Goal: Information Seeking & Learning: Check status

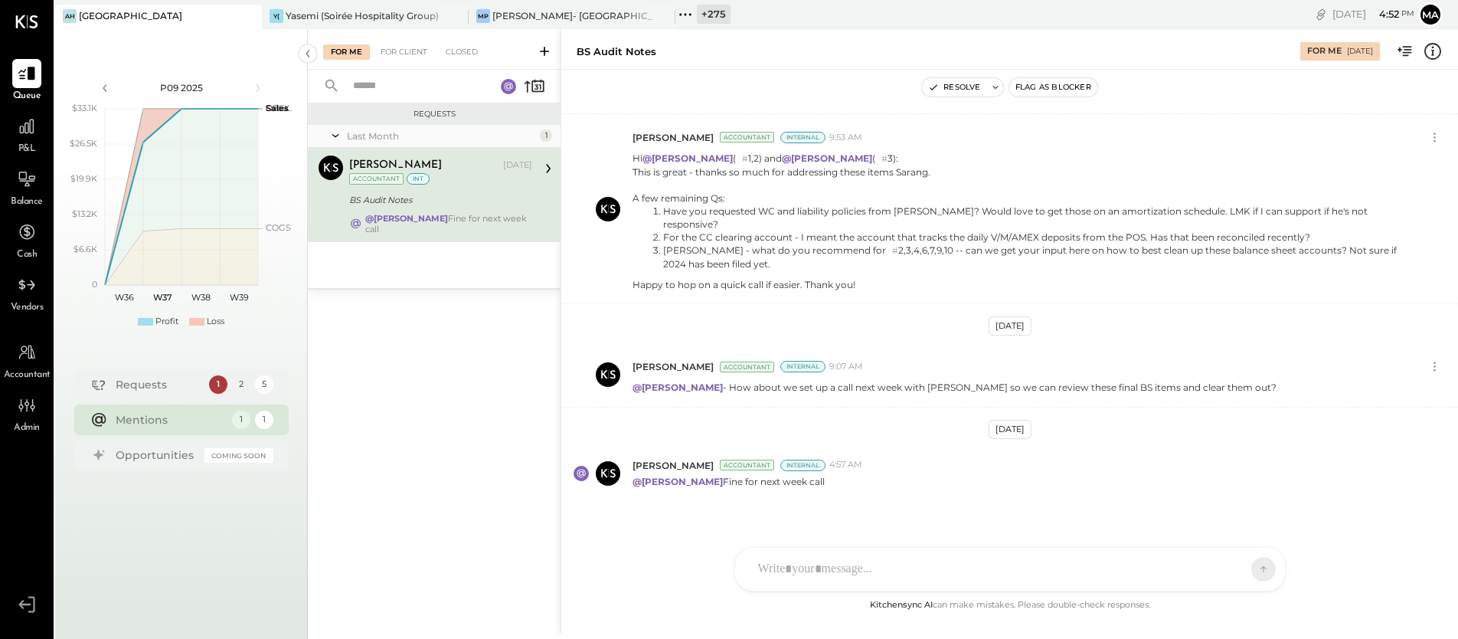
scroll to position [874, 0]
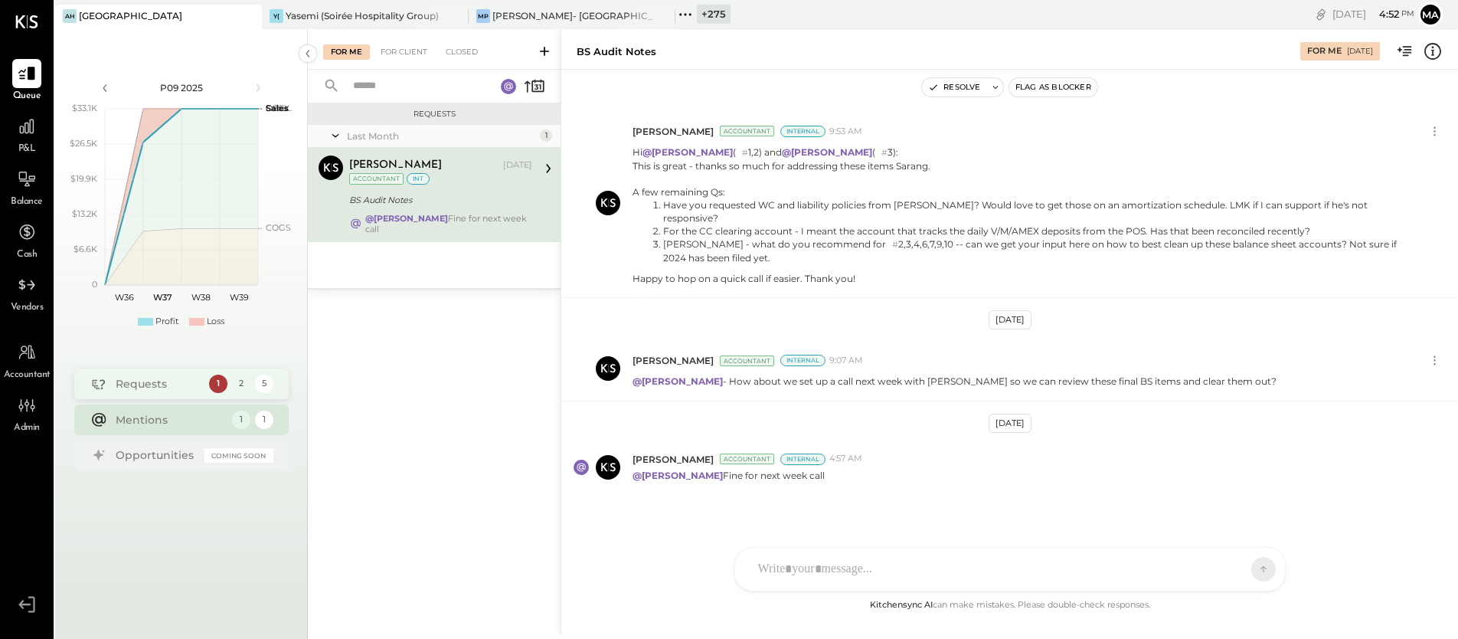
click at [134, 378] on div "Requests" at bounding box center [159, 383] width 86 height 15
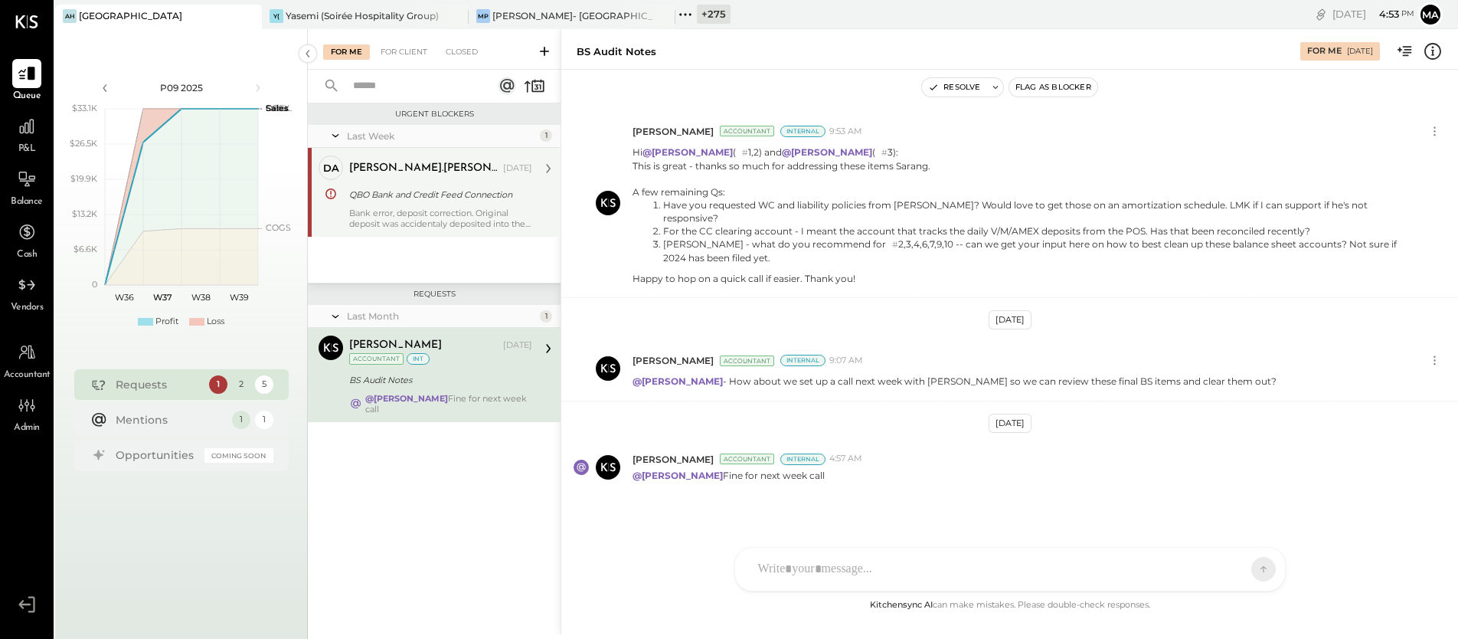
click at [415, 209] on div "Bank error, deposit correction. Original deposit was accidentaly deposited into…" at bounding box center [440, 218] width 183 height 21
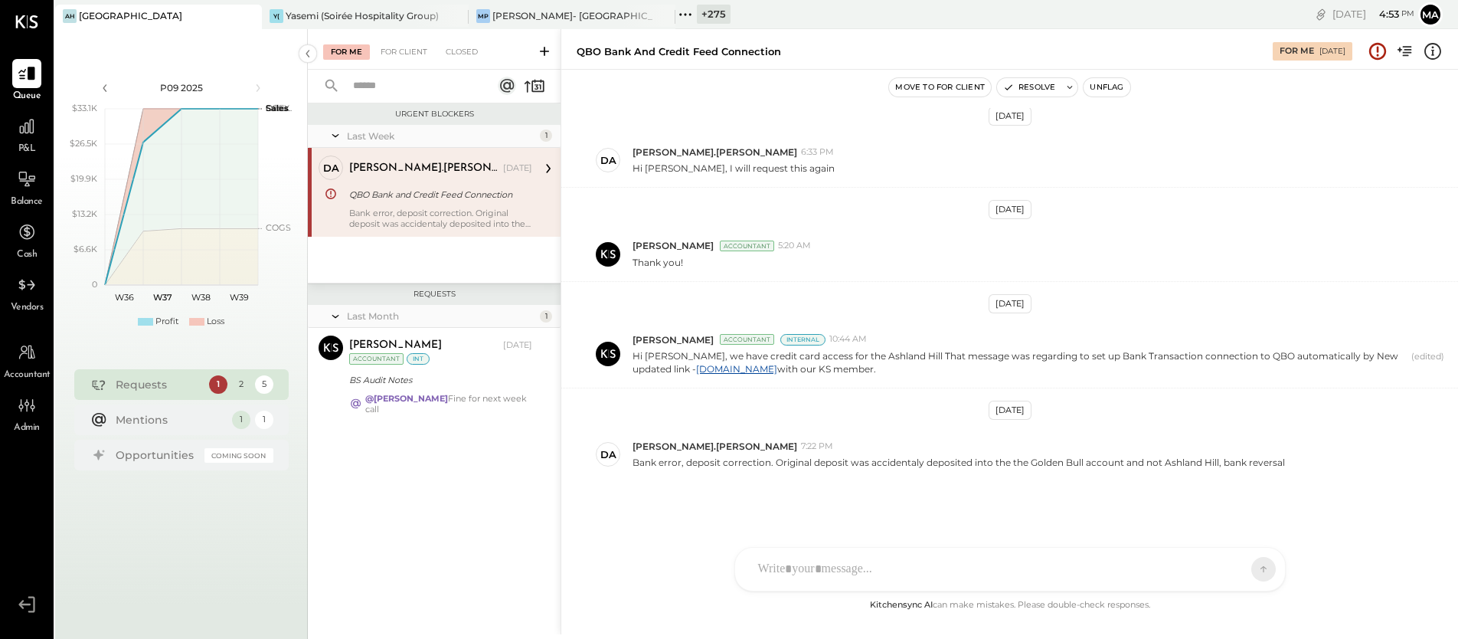
scroll to position [361, 0]
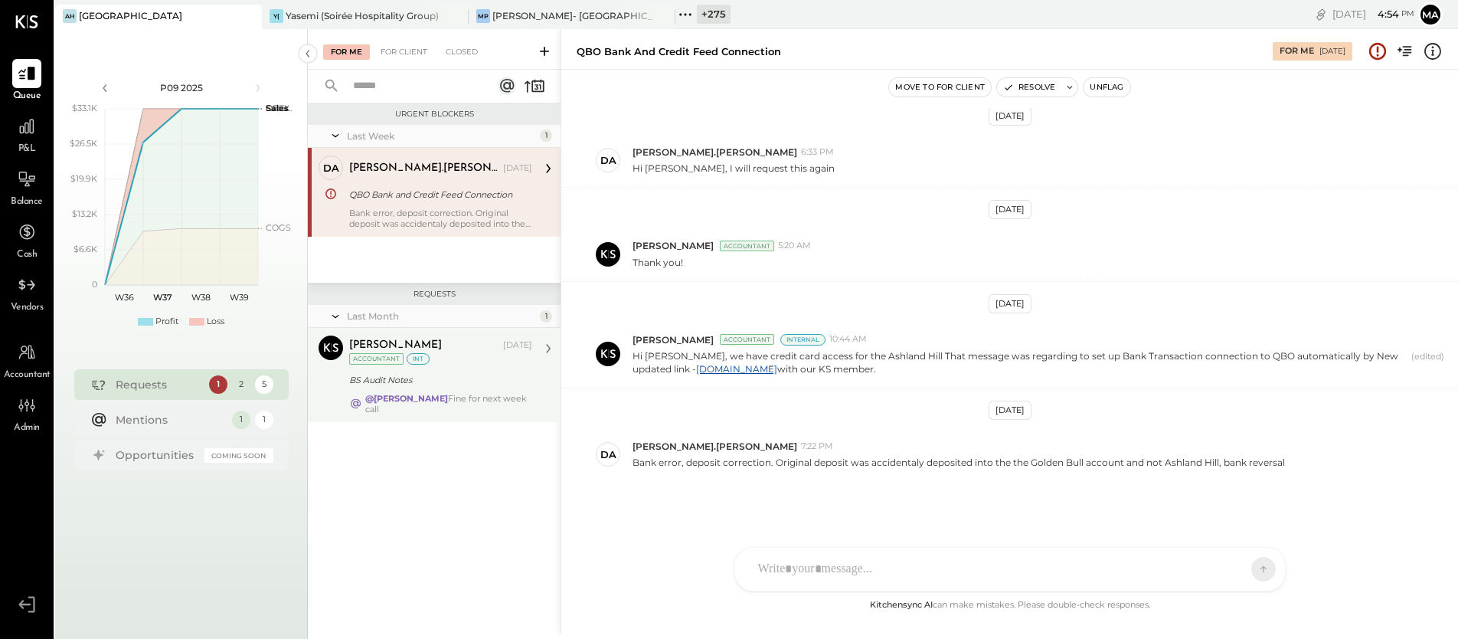
click at [425, 368] on div "[PERSON_NAME] [DATE] Accountant int BS Audit Notes @[PERSON_NAME] Fine for next…" at bounding box center [440, 374] width 183 height 79
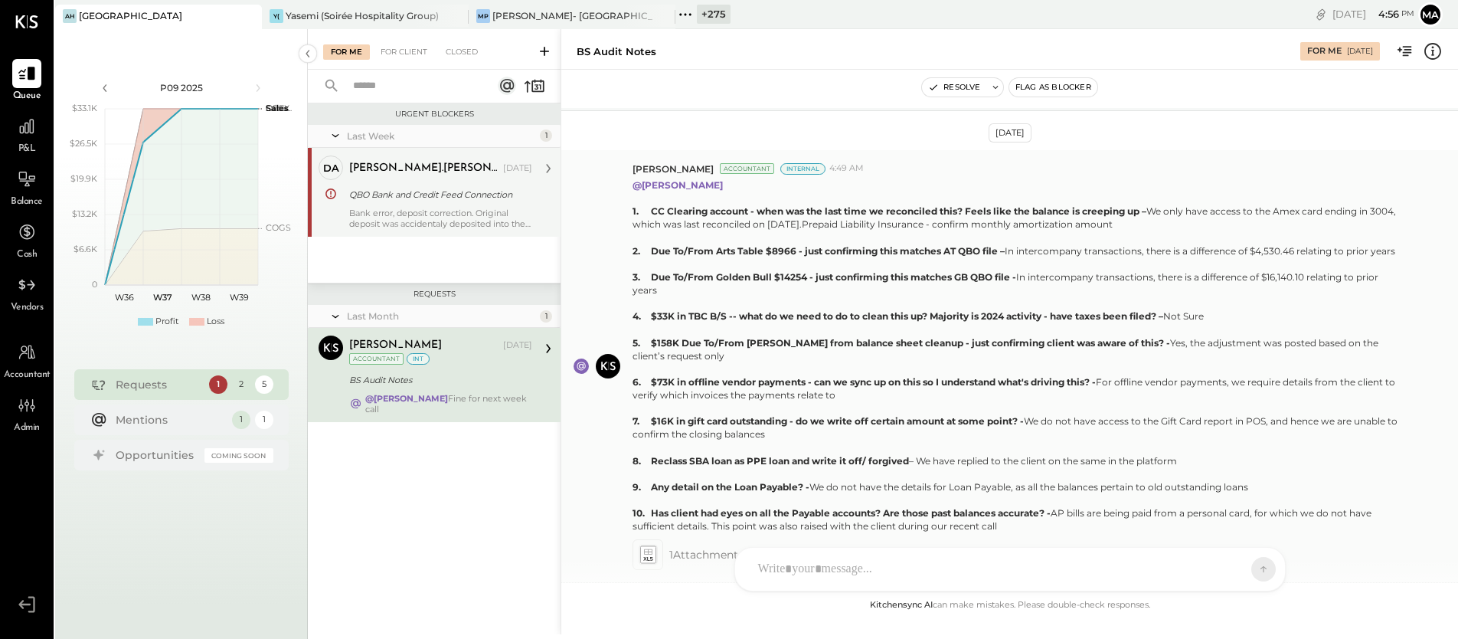
scroll to position [344, 0]
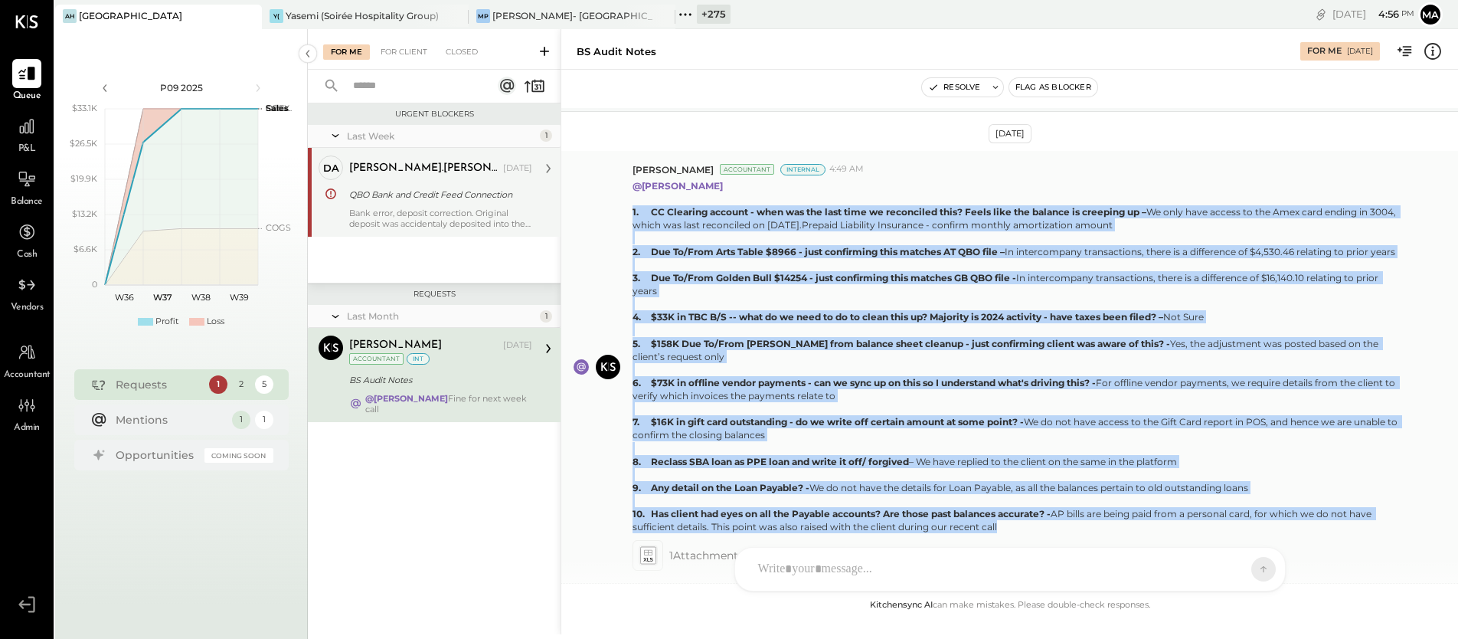
drag, startPoint x: 633, startPoint y: 213, endPoint x: 1089, endPoint y: 527, distance: 553.3
click at [1089, 527] on p "@[PERSON_NAME] 1. CC Clearing account - when was the last time we reconciled th…" at bounding box center [1018, 356] width 773 height 355
copy p "4. LO Ipsumdol sitamet - cons adi eli sedd eius te incididunt utla? Etdol magn …"
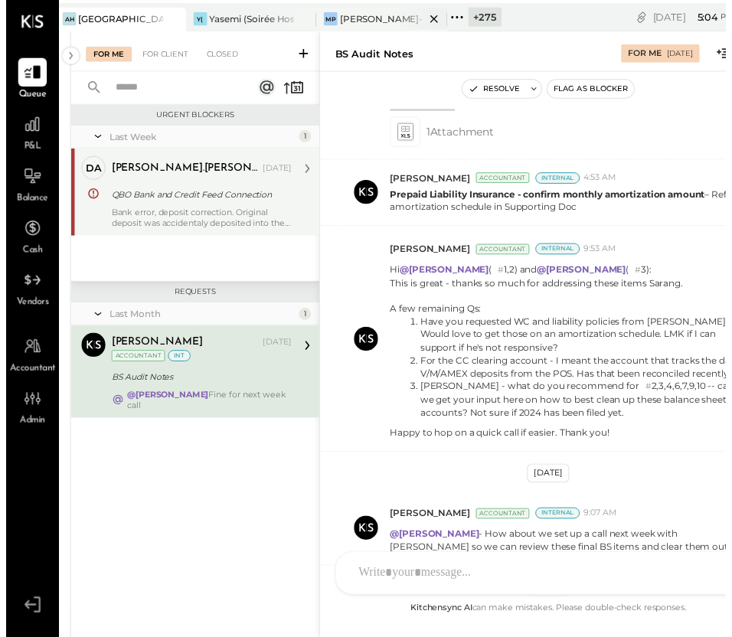
scroll to position [8, 0]
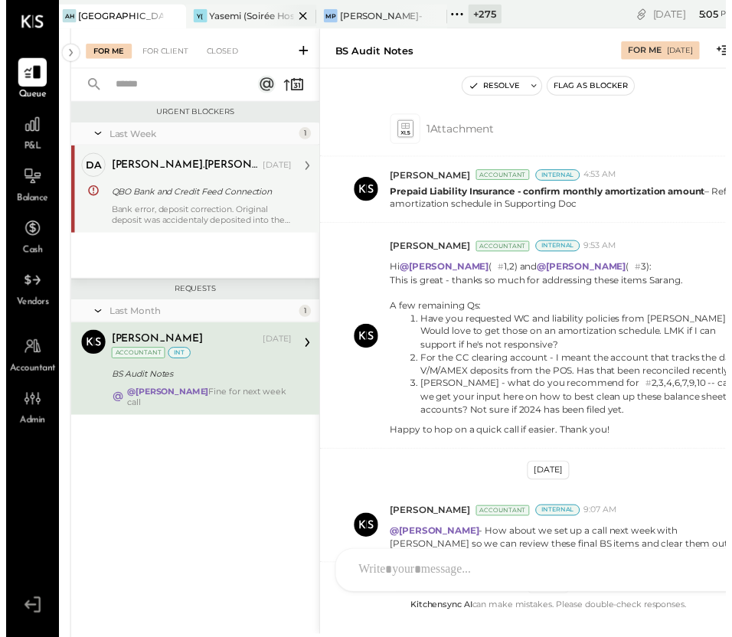
click at [436, 9] on icon at bounding box center [435, 16] width 19 height 18
click at [436, 12] on icon at bounding box center [435, 16] width 8 height 8
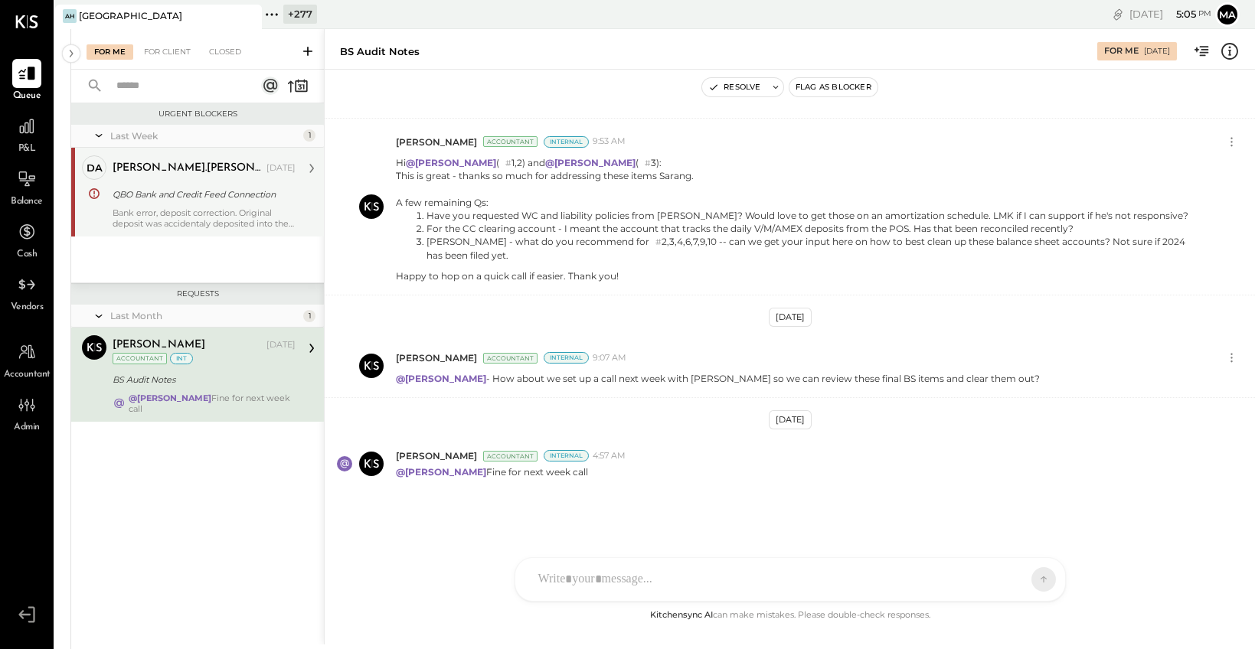
scroll to position [836, 0]
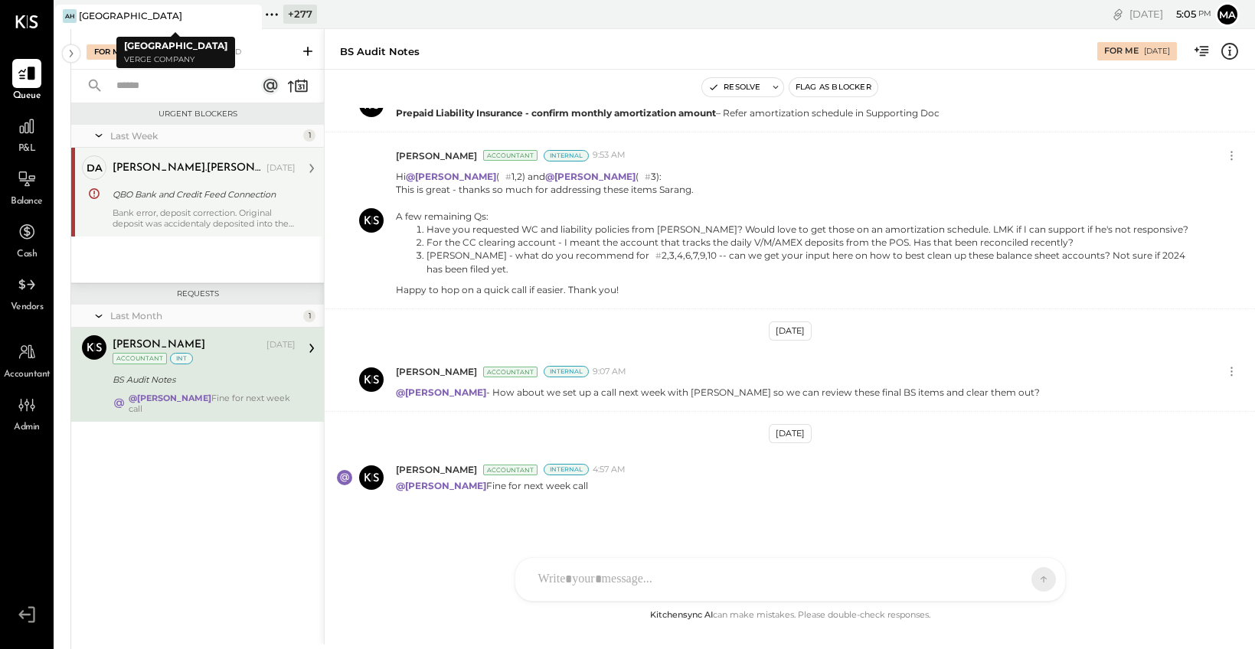
click at [249, 12] on icon at bounding box center [248, 16] width 19 height 18
click at [70, 16] on icon at bounding box center [65, 15] width 20 height 20
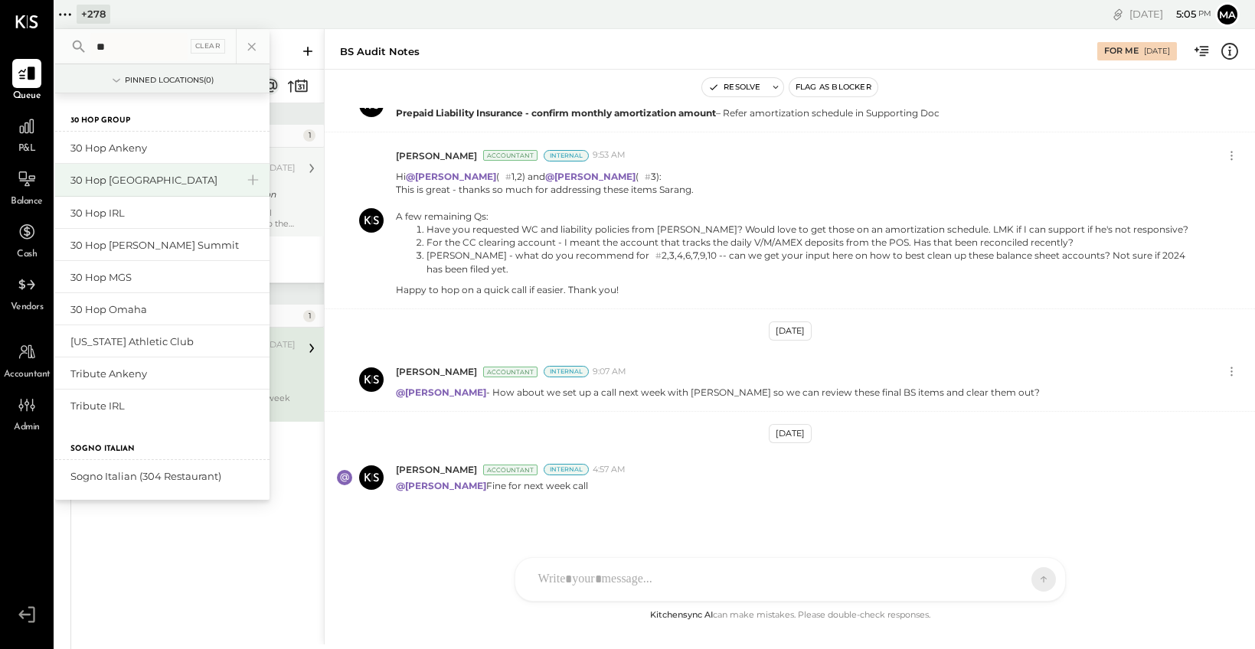
type input "**"
click at [102, 176] on div "30 Hop [GEOGRAPHIC_DATA]" at bounding box center [152, 180] width 165 height 15
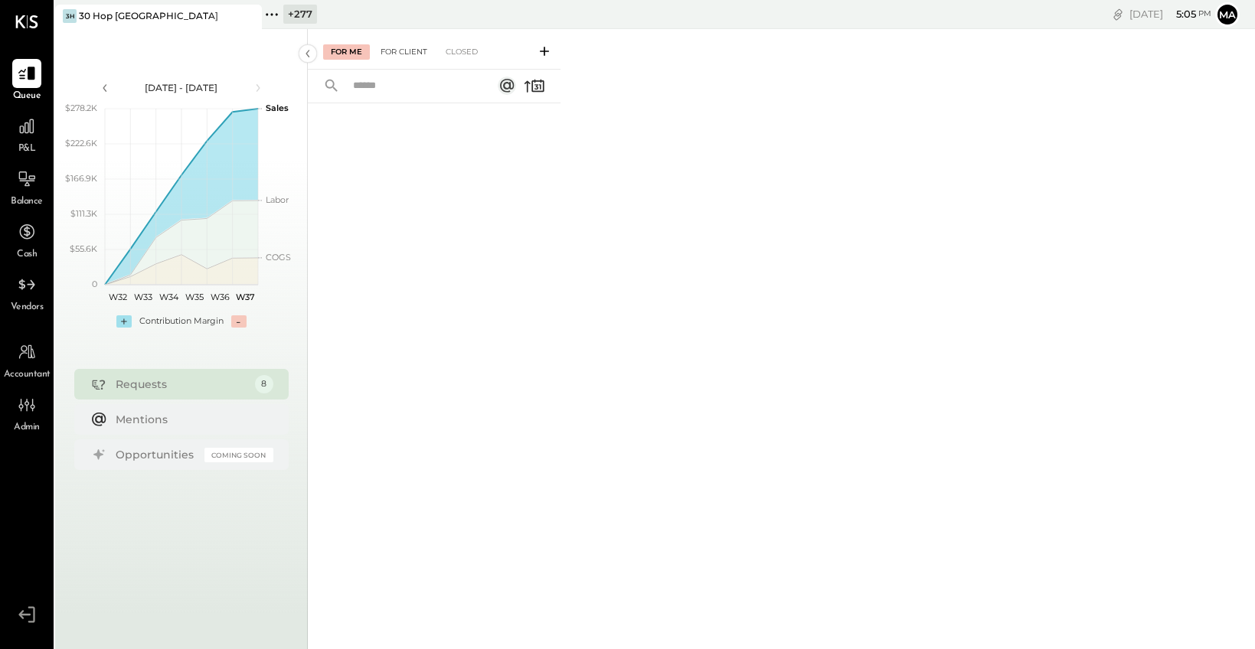
click at [410, 48] on div "For Client" at bounding box center [404, 51] width 62 height 15
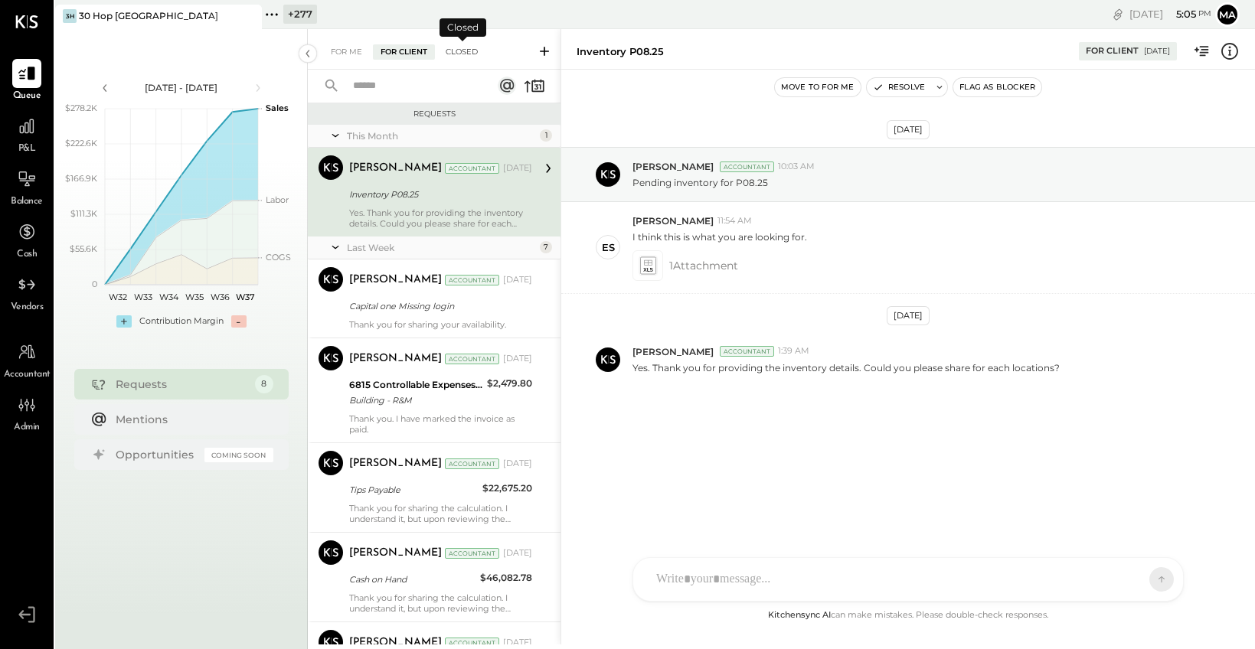
click at [458, 51] on div "Closed" at bounding box center [461, 51] width 47 height 15
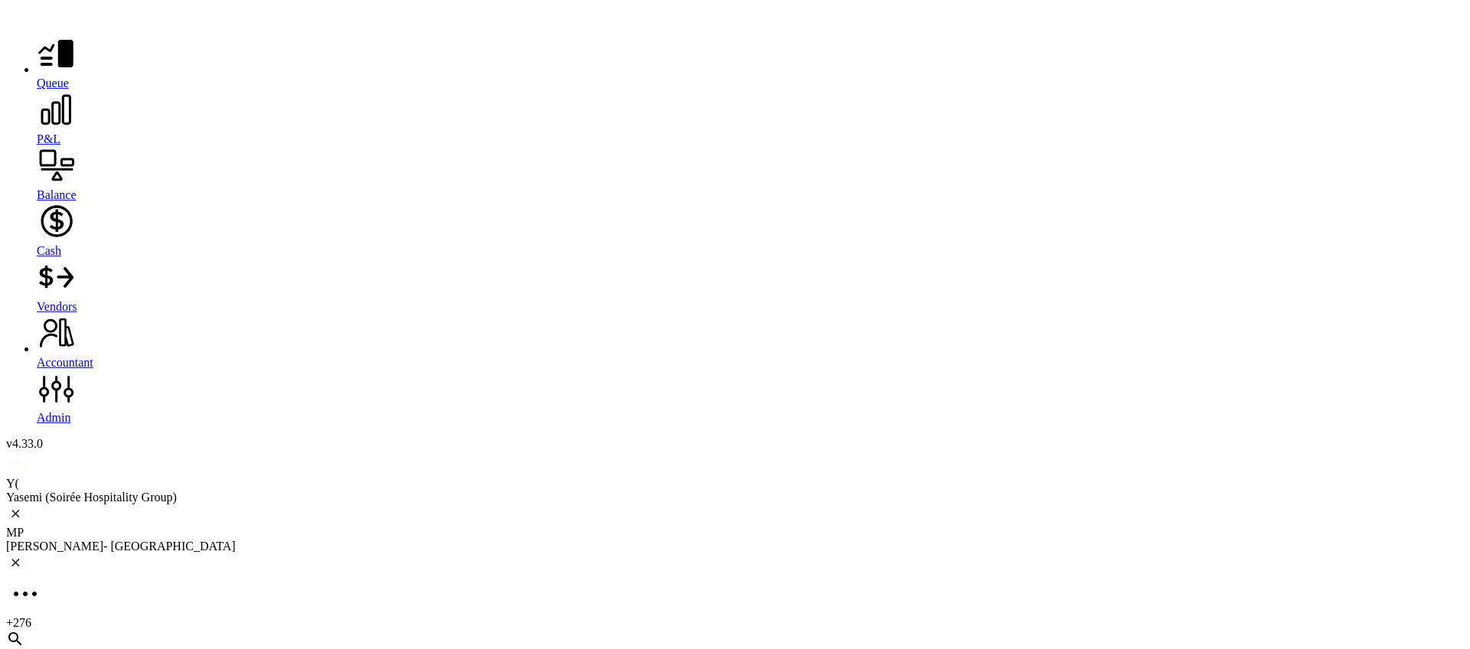
scroll to position [323, 0]
